Goal: Check status: Check status

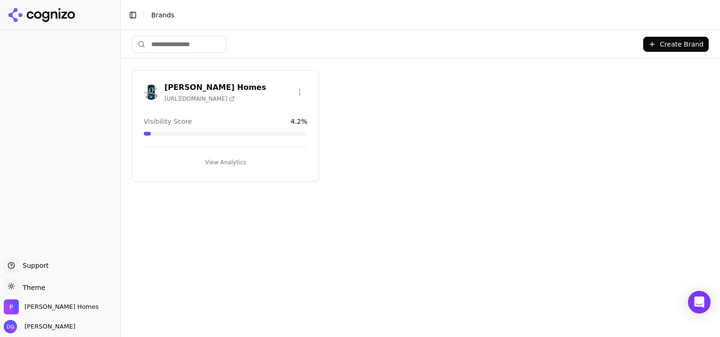
click at [230, 160] on button "View Analytics" at bounding box center [225, 162] width 163 height 15
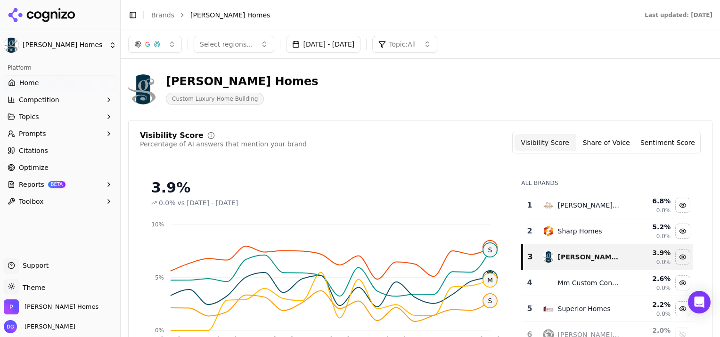
scroll to position [21, 0]
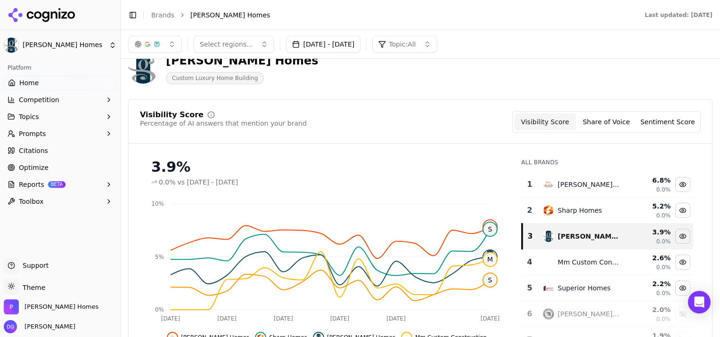
click at [604, 122] on button "Share of Voice" at bounding box center [606, 122] width 61 height 17
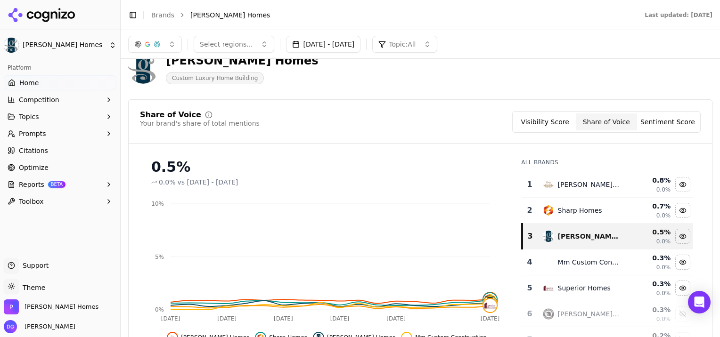
click at [662, 121] on button "Sentiment Score" at bounding box center [667, 122] width 61 height 17
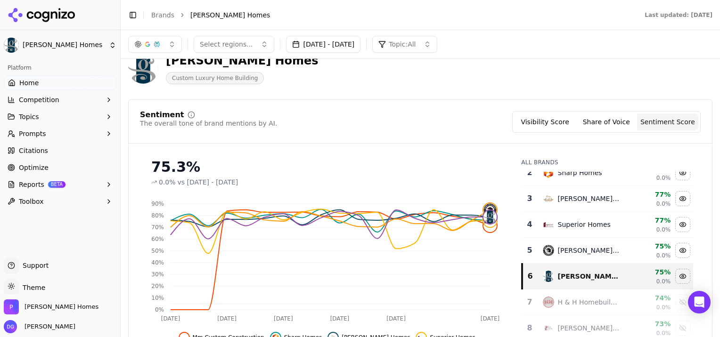
scroll to position [0, 0]
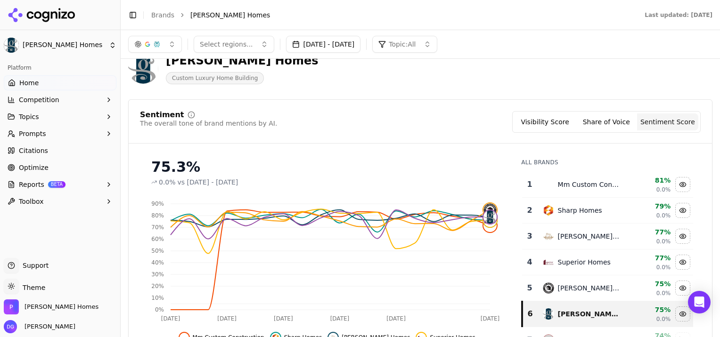
click at [609, 119] on button "Share of Voice" at bounding box center [606, 122] width 61 height 17
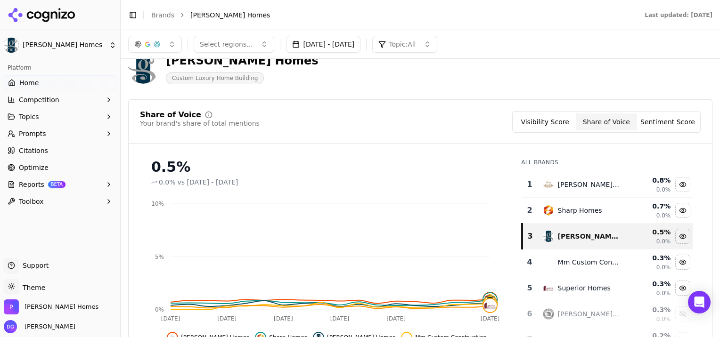
click at [546, 122] on button "Visibility Score" at bounding box center [544, 122] width 61 height 17
